Goal: Task Accomplishment & Management: Complete application form

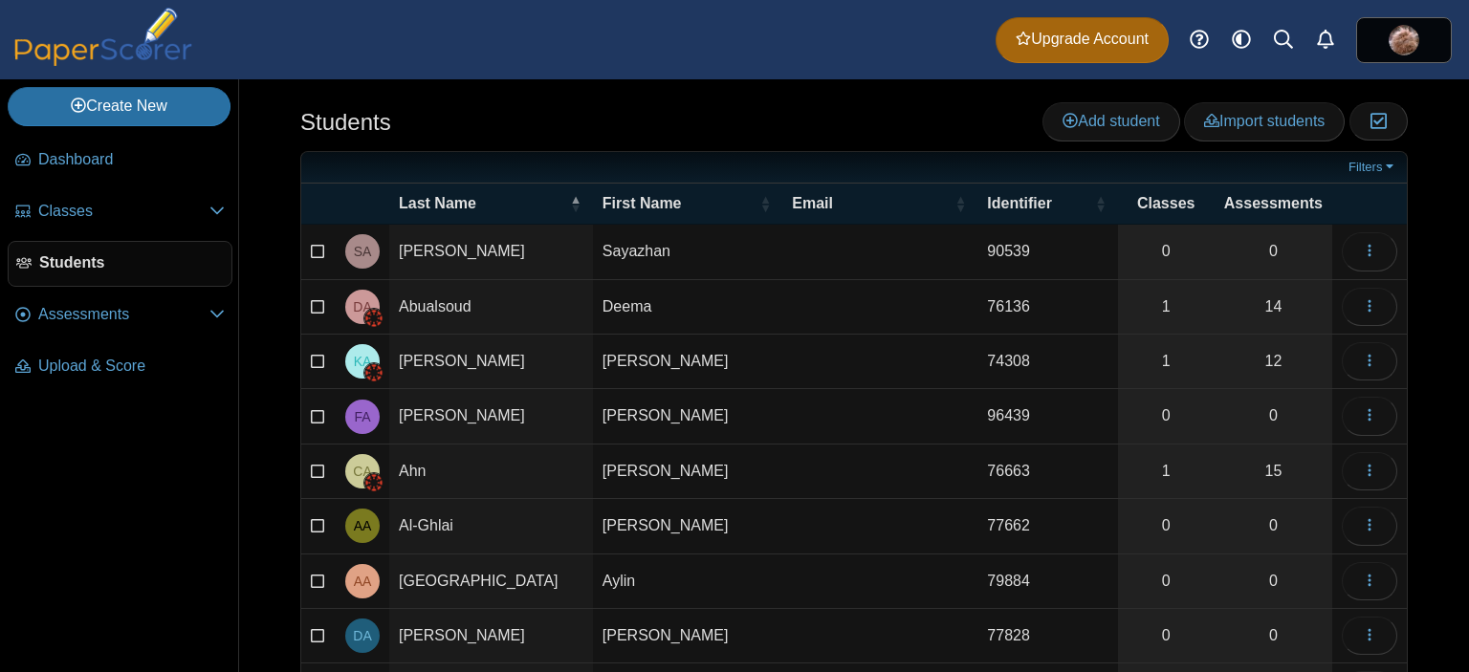
click at [107, 46] on img at bounding box center [103, 37] width 191 height 58
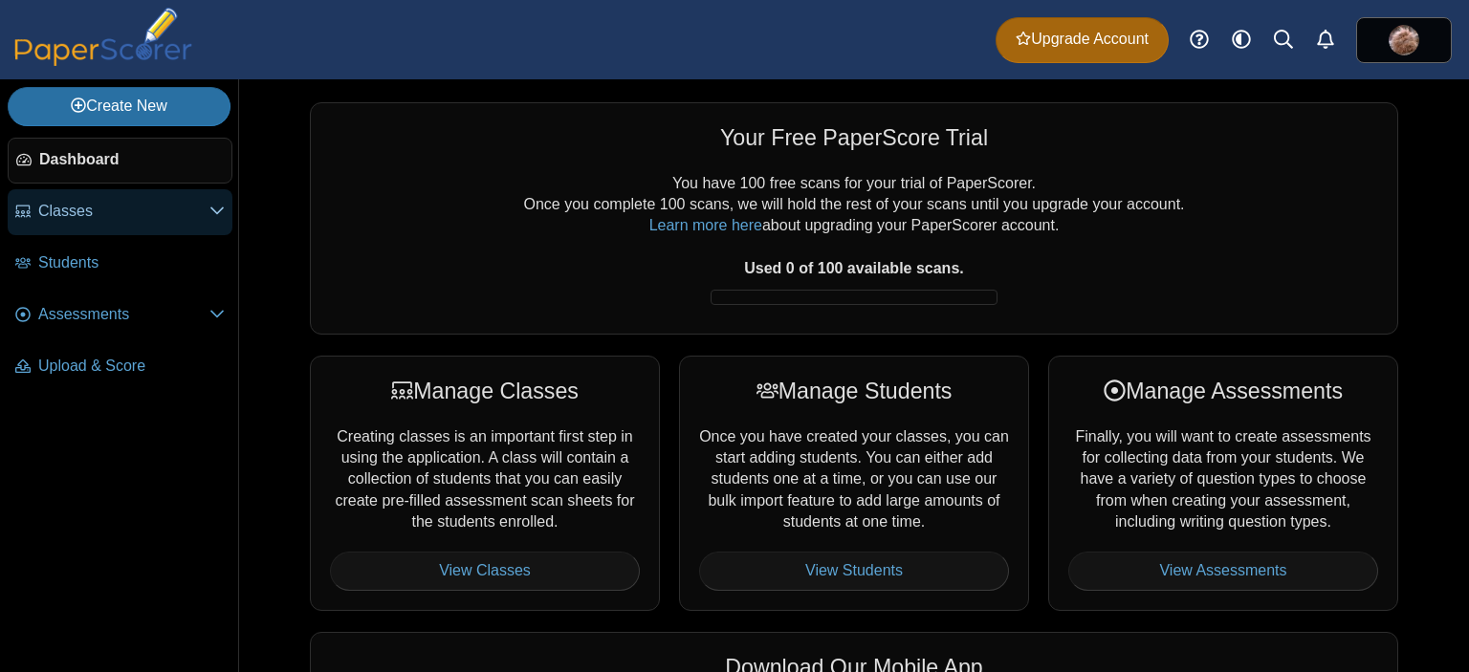
click at [60, 209] on span "Classes" at bounding box center [123, 211] width 171 height 21
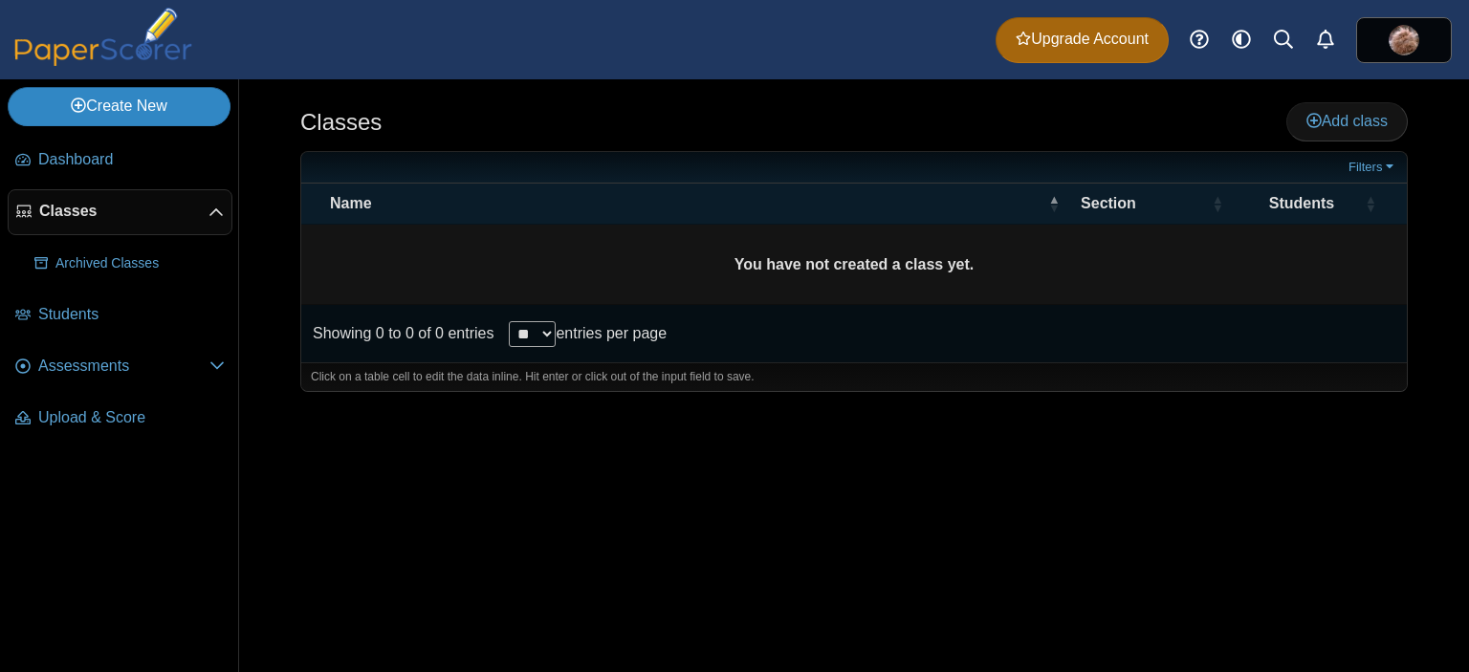
click at [99, 114] on link "Create New" at bounding box center [119, 106] width 223 height 38
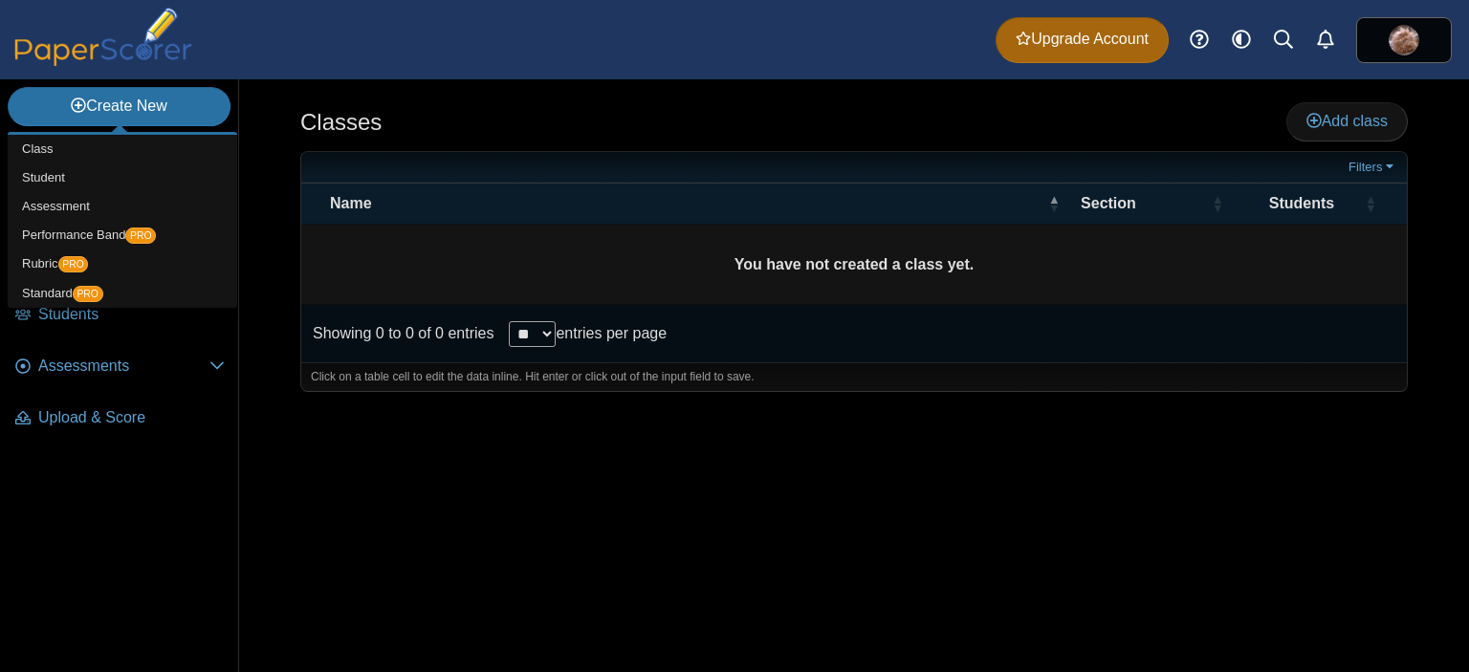
click at [434, 469] on div "Classes Add class Filters ** **" at bounding box center [854, 375] width 1230 height 593
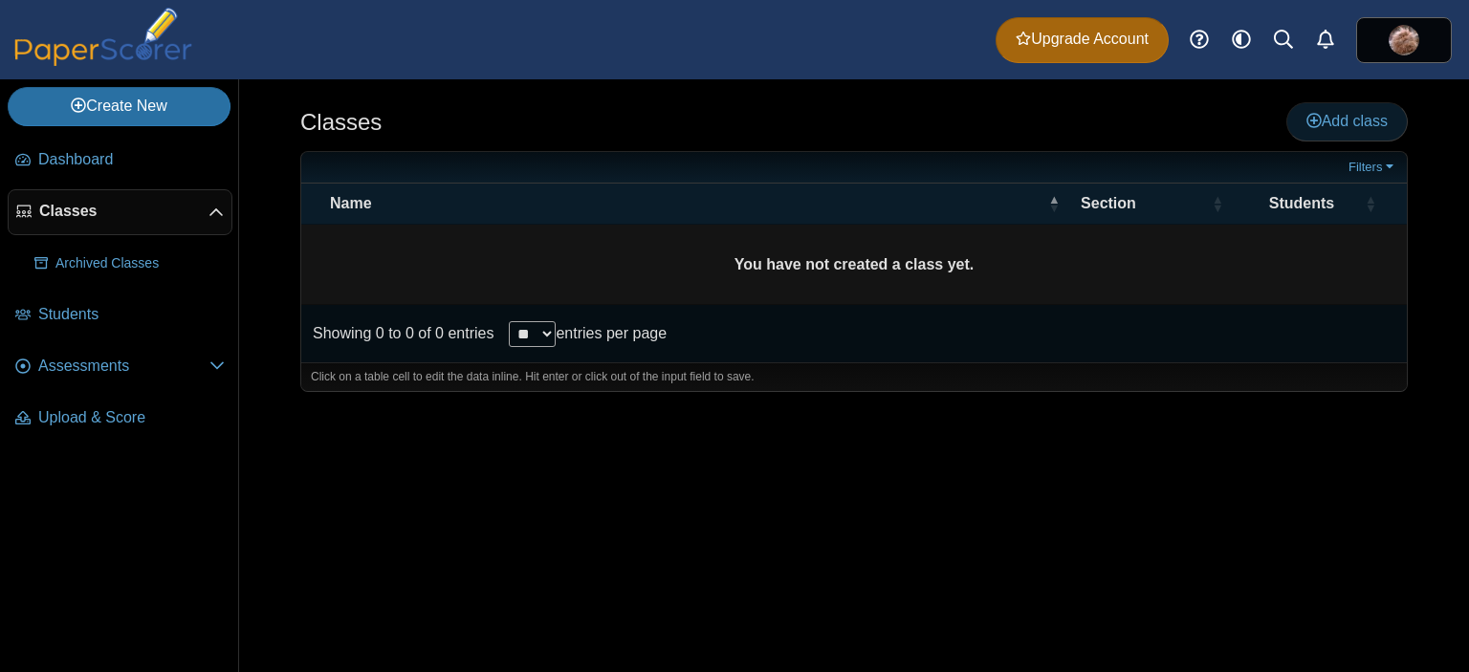
click at [1382, 120] on span "Add class" at bounding box center [1347, 121] width 81 height 16
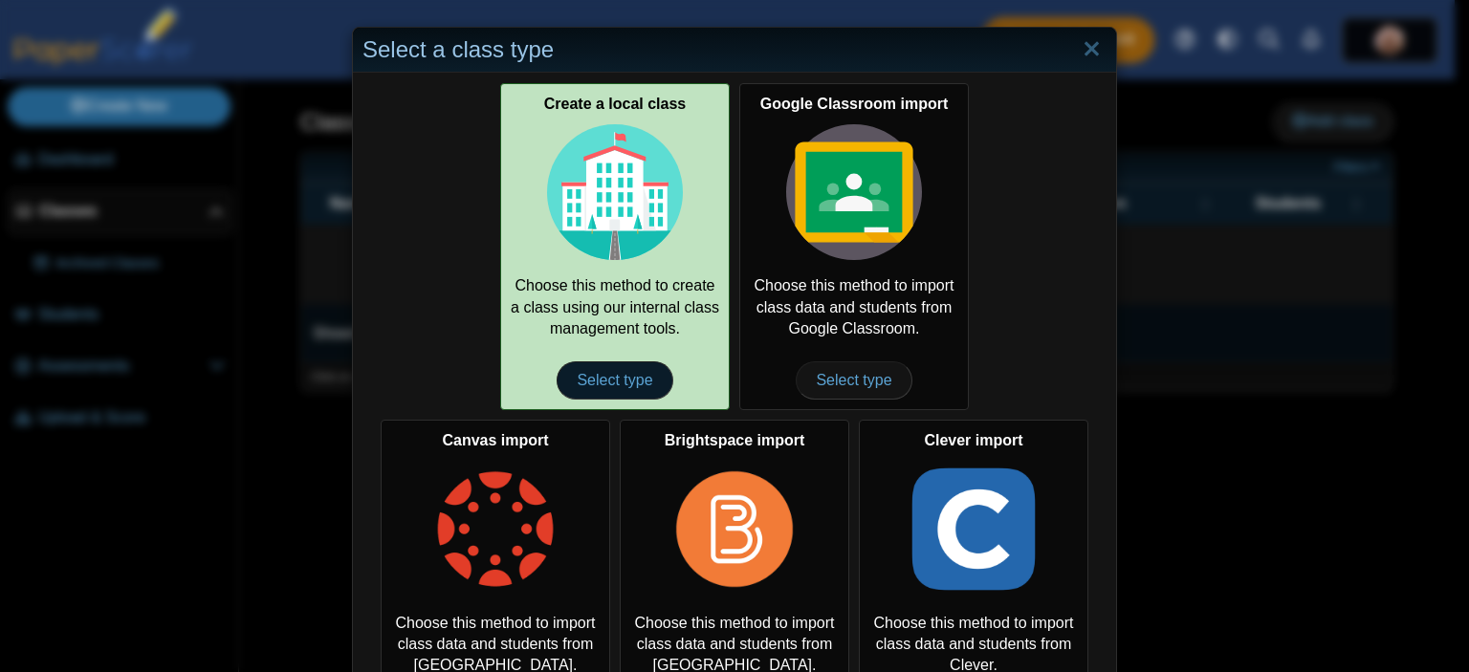
click at [609, 383] on span "Select type" at bounding box center [615, 381] width 116 height 38
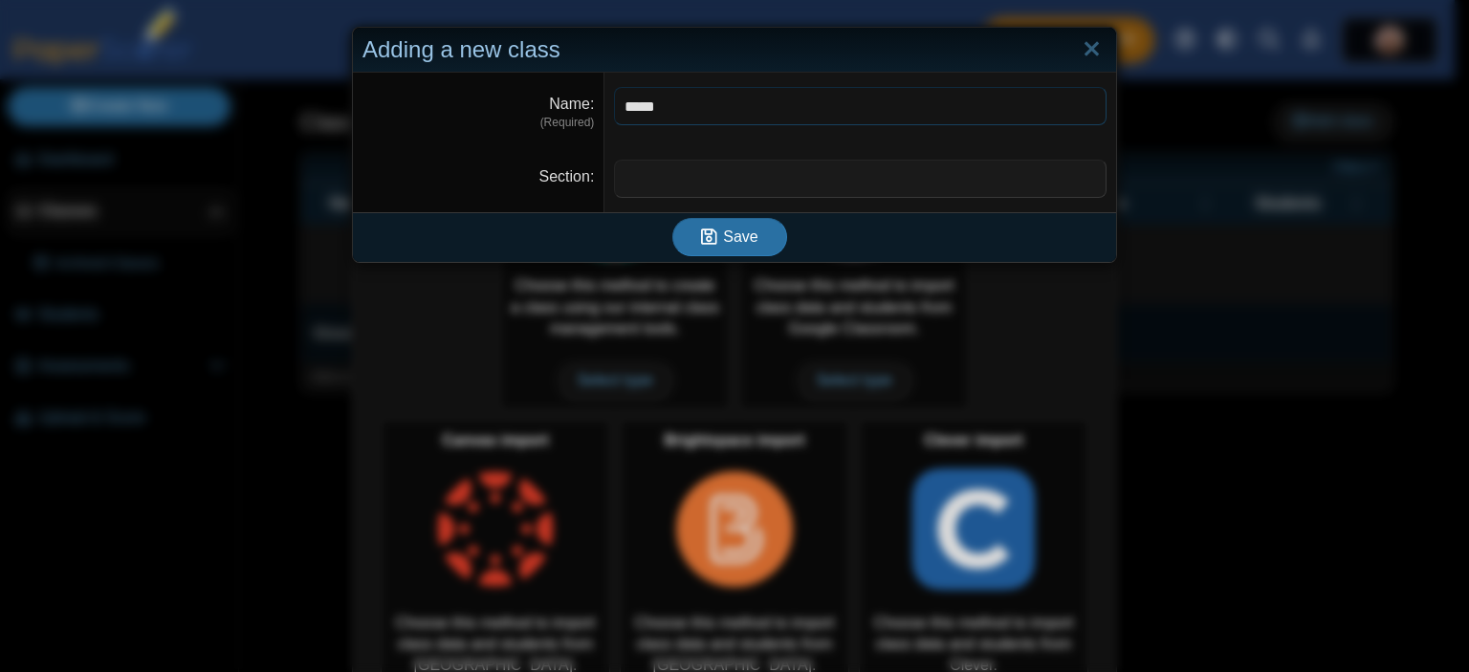
type input "*****"
click at [660, 161] on input "Section" at bounding box center [860, 179] width 493 height 38
click at [547, 231] on div "Save" at bounding box center [730, 237] width 754 height 50
click at [650, 166] on input "Section" at bounding box center [860, 179] width 493 height 38
click at [706, 229] on icon "submit" at bounding box center [709, 237] width 16 height 18
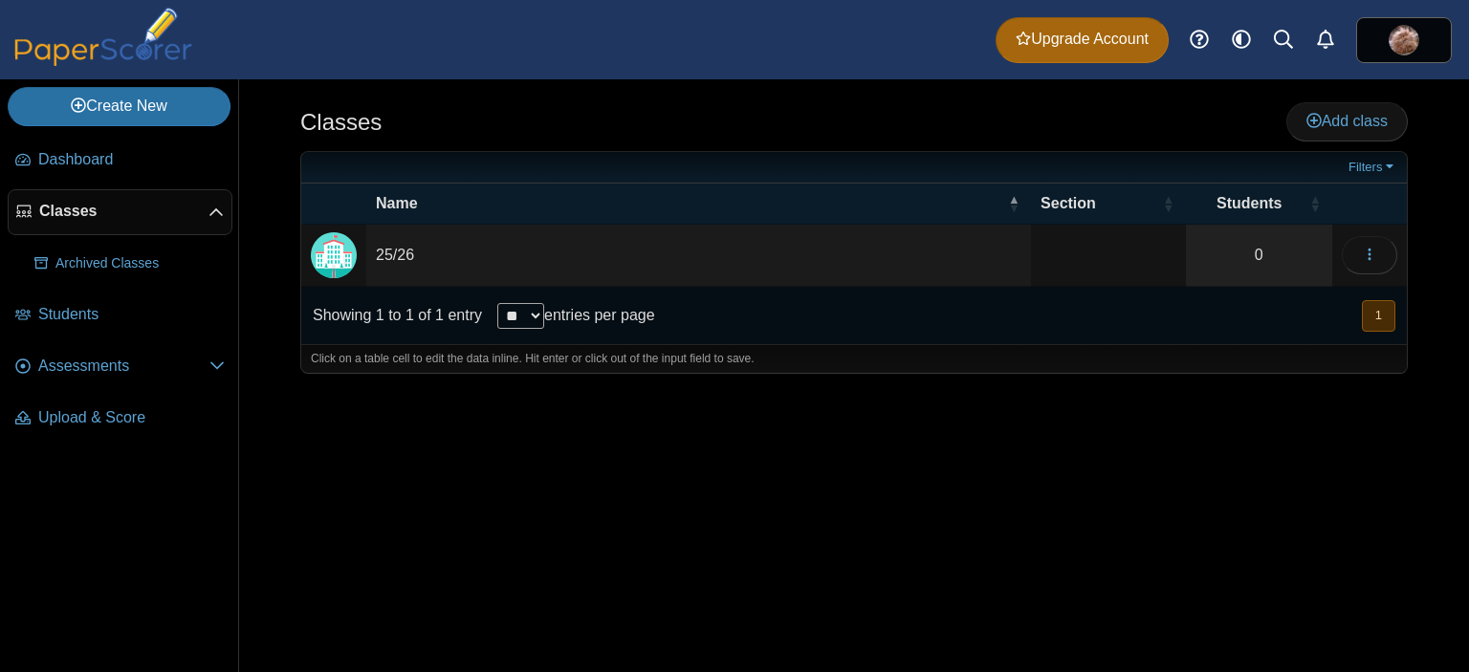
click at [666, 555] on div "Classes Add class Filters 25/26" at bounding box center [854, 375] width 1230 height 593
click at [105, 317] on span "Students" at bounding box center [131, 314] width 187 height 21
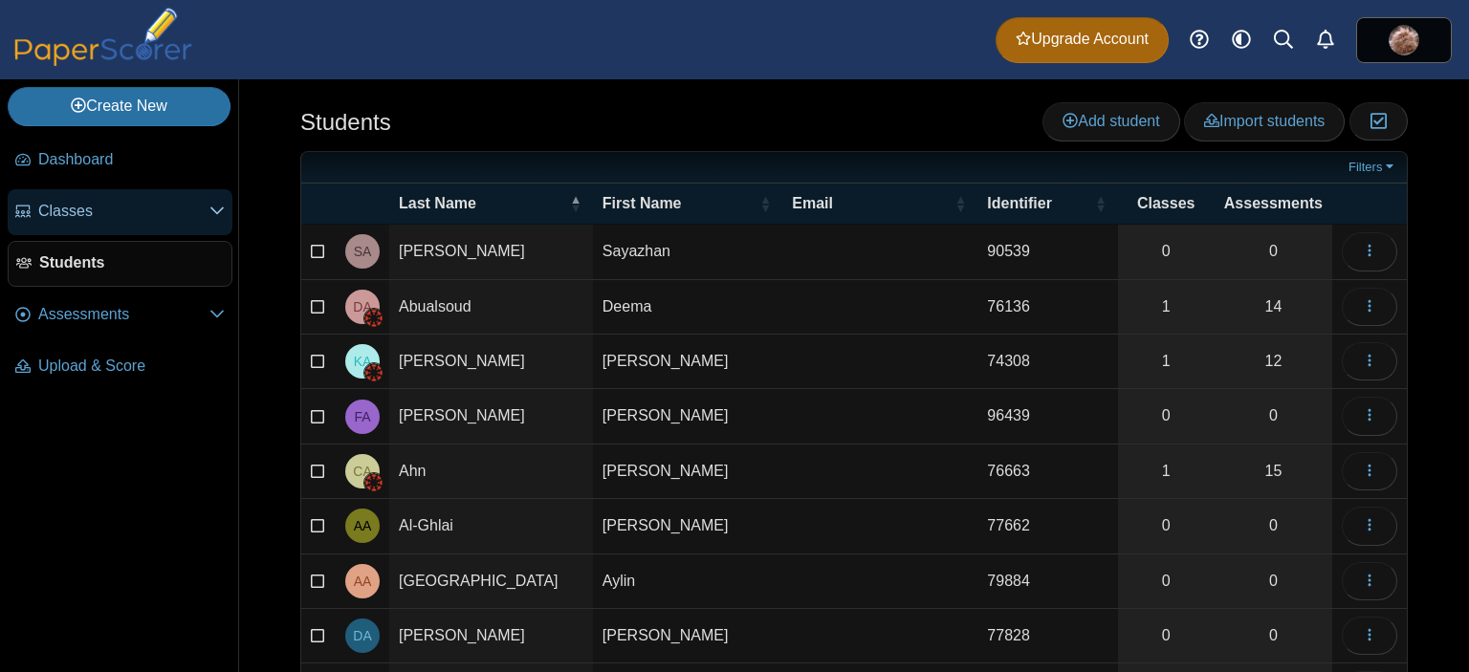
click at [134, 225] on link "Classes" at bounding box center [120, 212] width 225 height 46
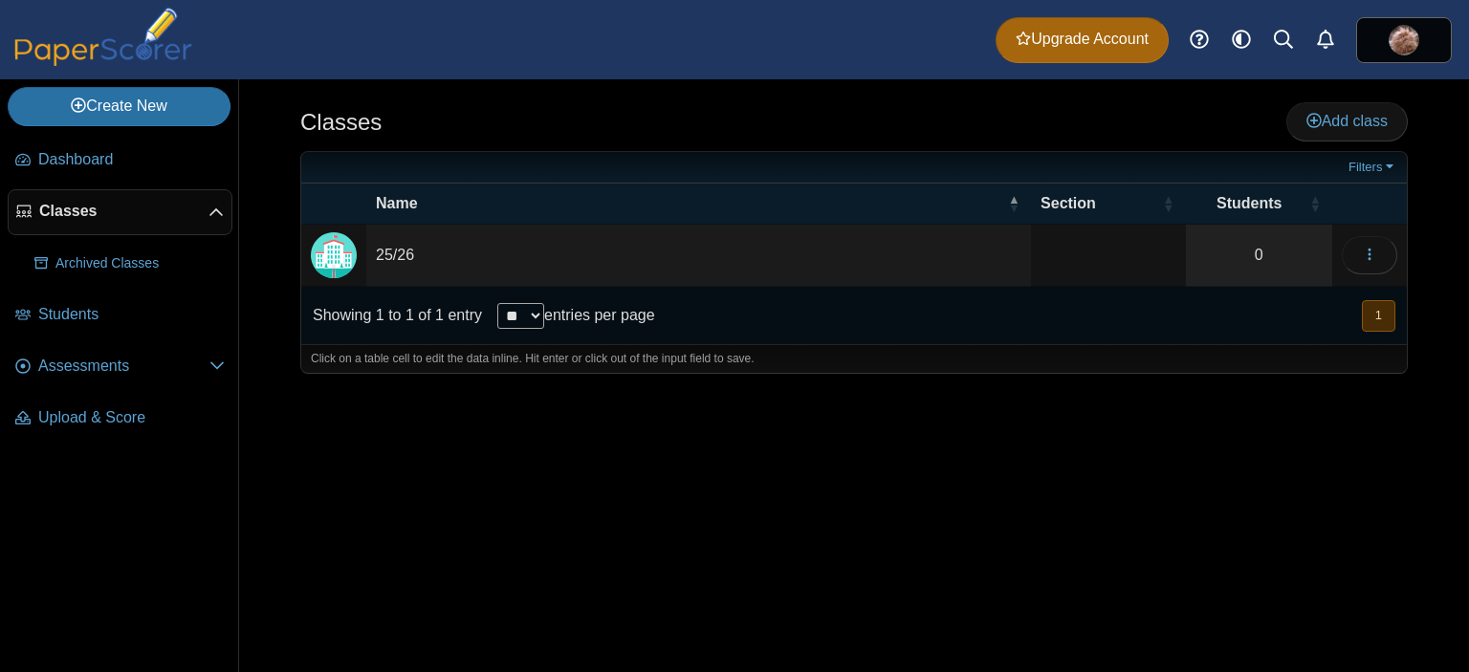
click at [782, 271] on td "25/26" at bounding box center [698, 256] width 665 height 62
click at [910, 374] on div at bounding box center [854, 383] width 1108 height 19
click at [1375, 252] on icon "button" at bounding box center [1369, 254] width 15 height 15
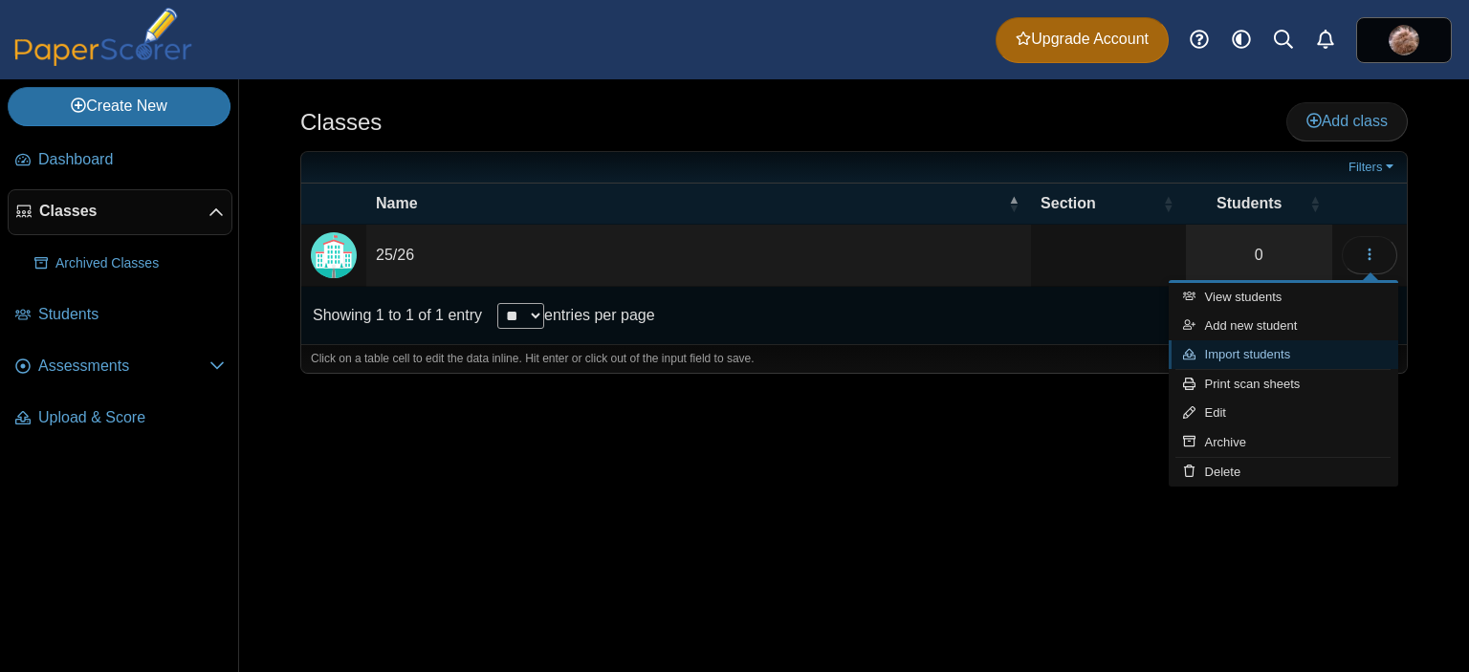
click at [1297, 352] on link "Import students" at bounding box center [1284, 355] width 230 height 29
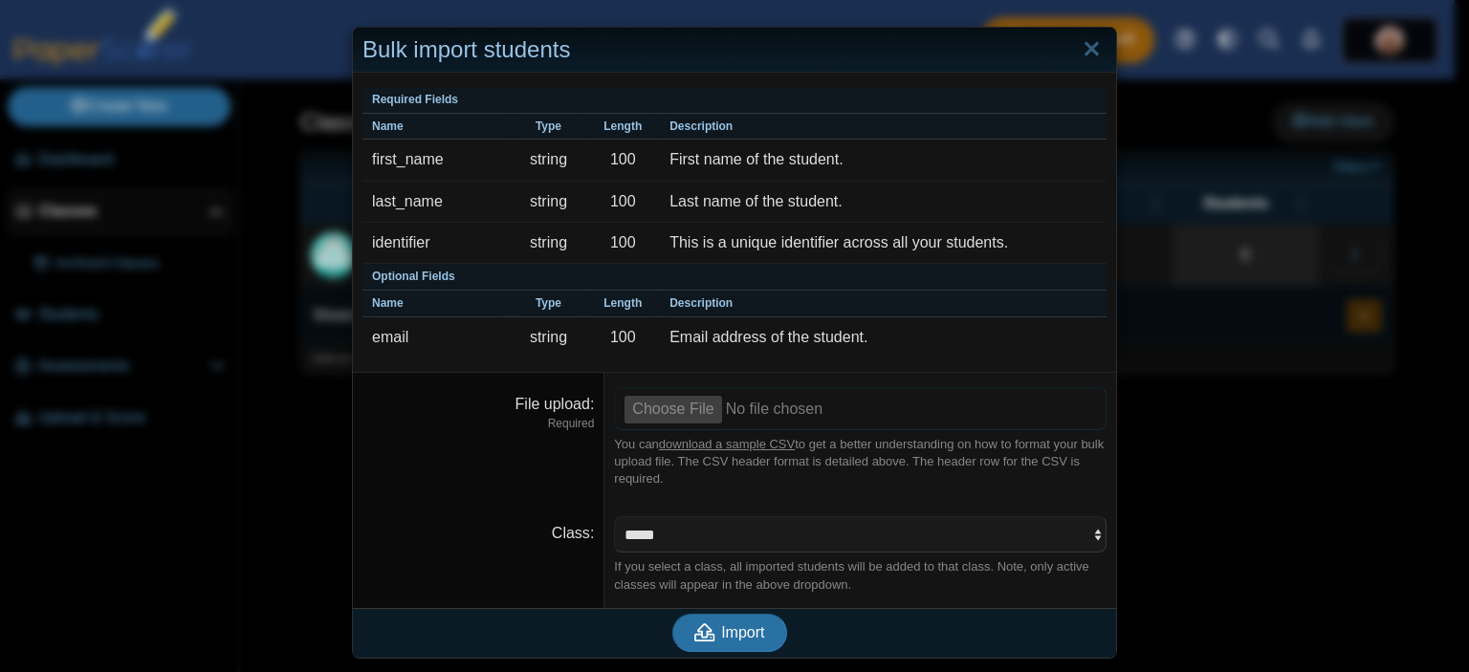
click at [641, 402] on input "File upload" at bounding box center [860, 408] width 493 height 42
type input "**********"
click at [732, 625] on span "Import" at bounding box center [742, 633] width 43 height 16
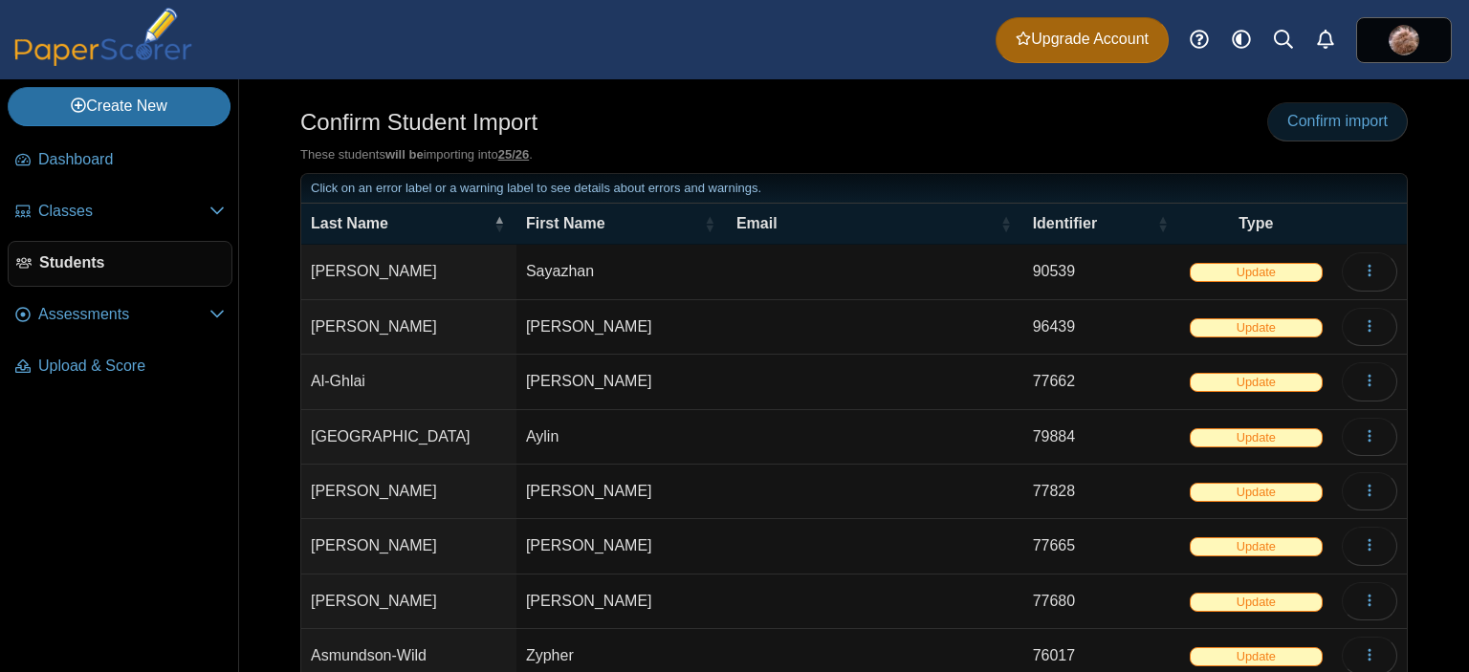
click at [1314, 125] on span "Confirm import" at bounding box center [1338, 121] width 100 height 16
